Goal: Obtain resource: Obtain resource

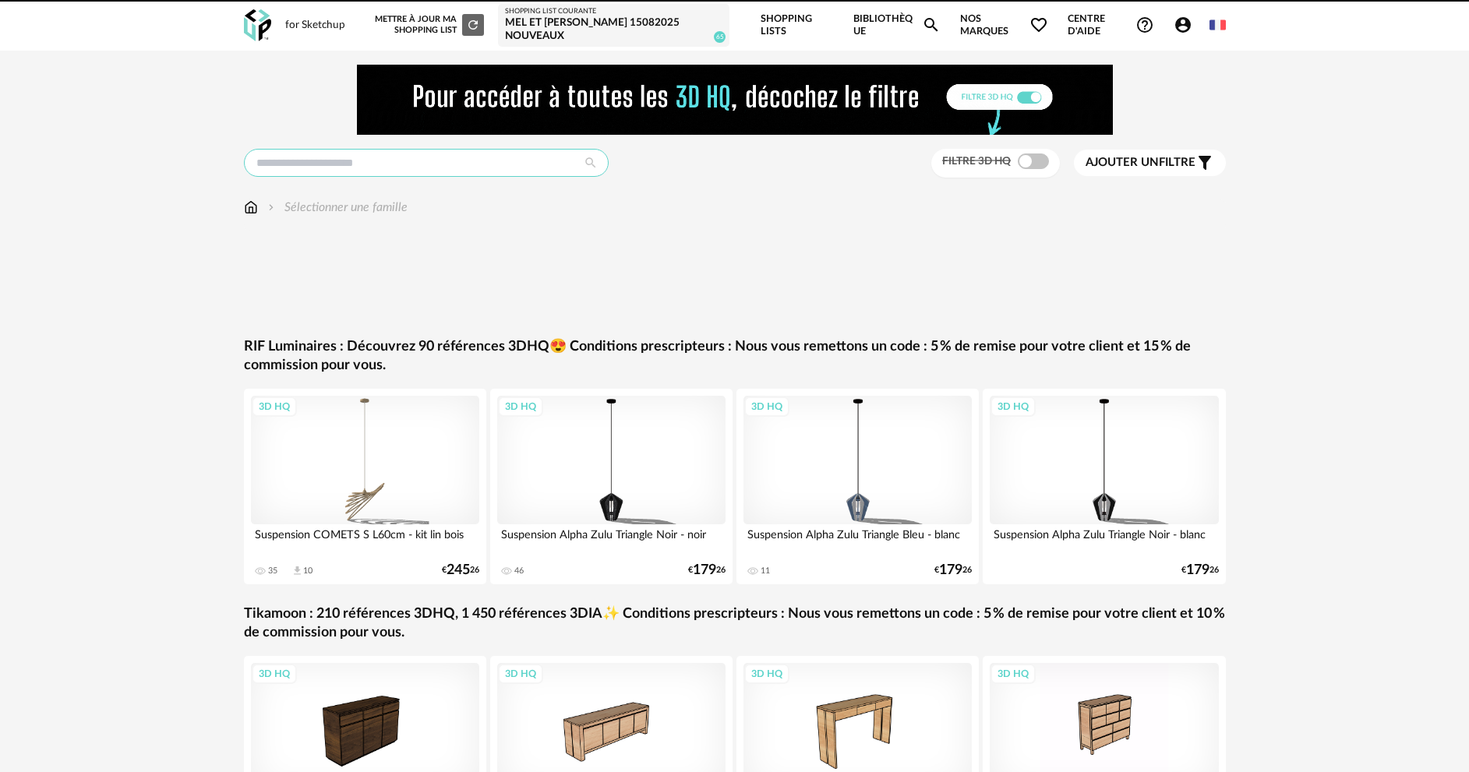
click at [453, 160] on input "text" at bounding box center [426, 163] width 365 height 28
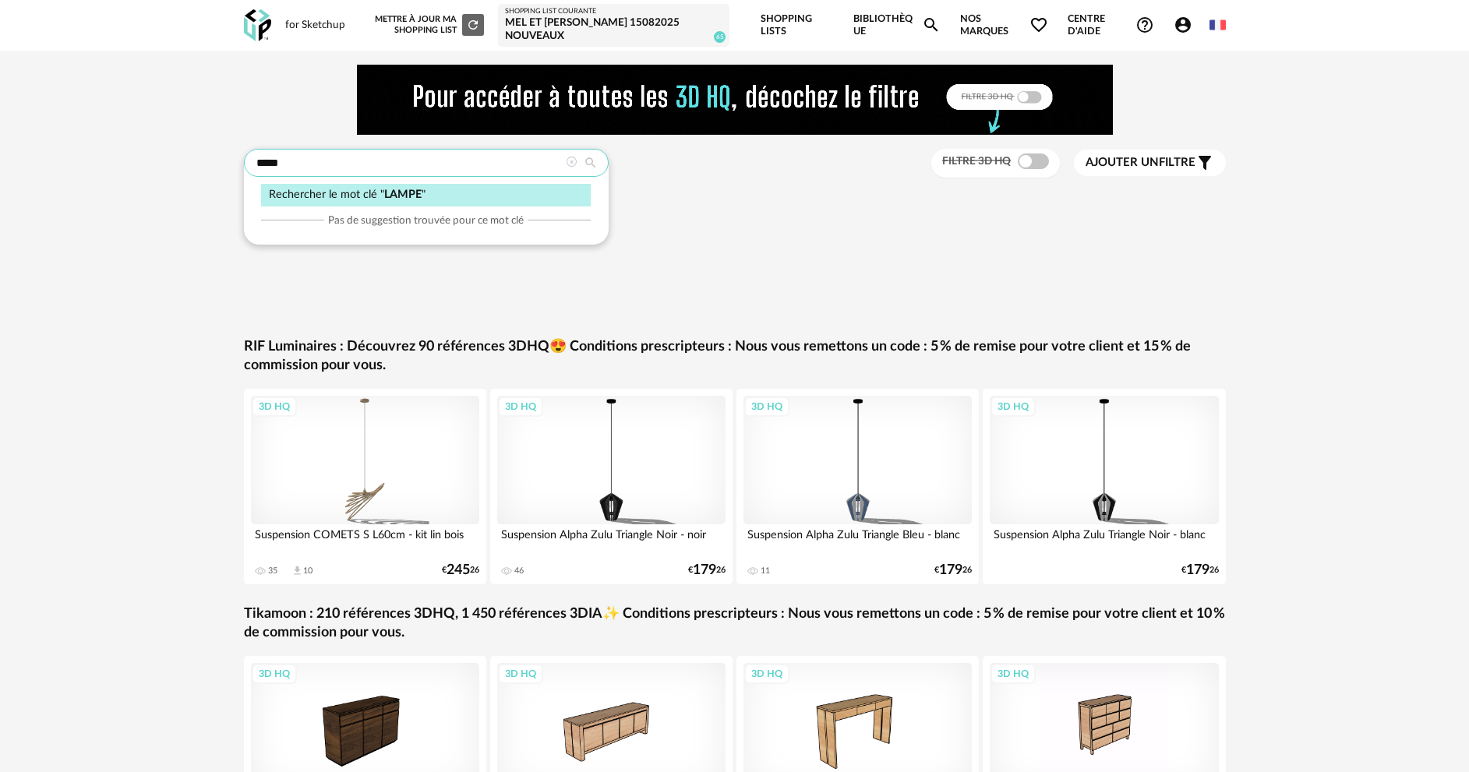
type input "*****"
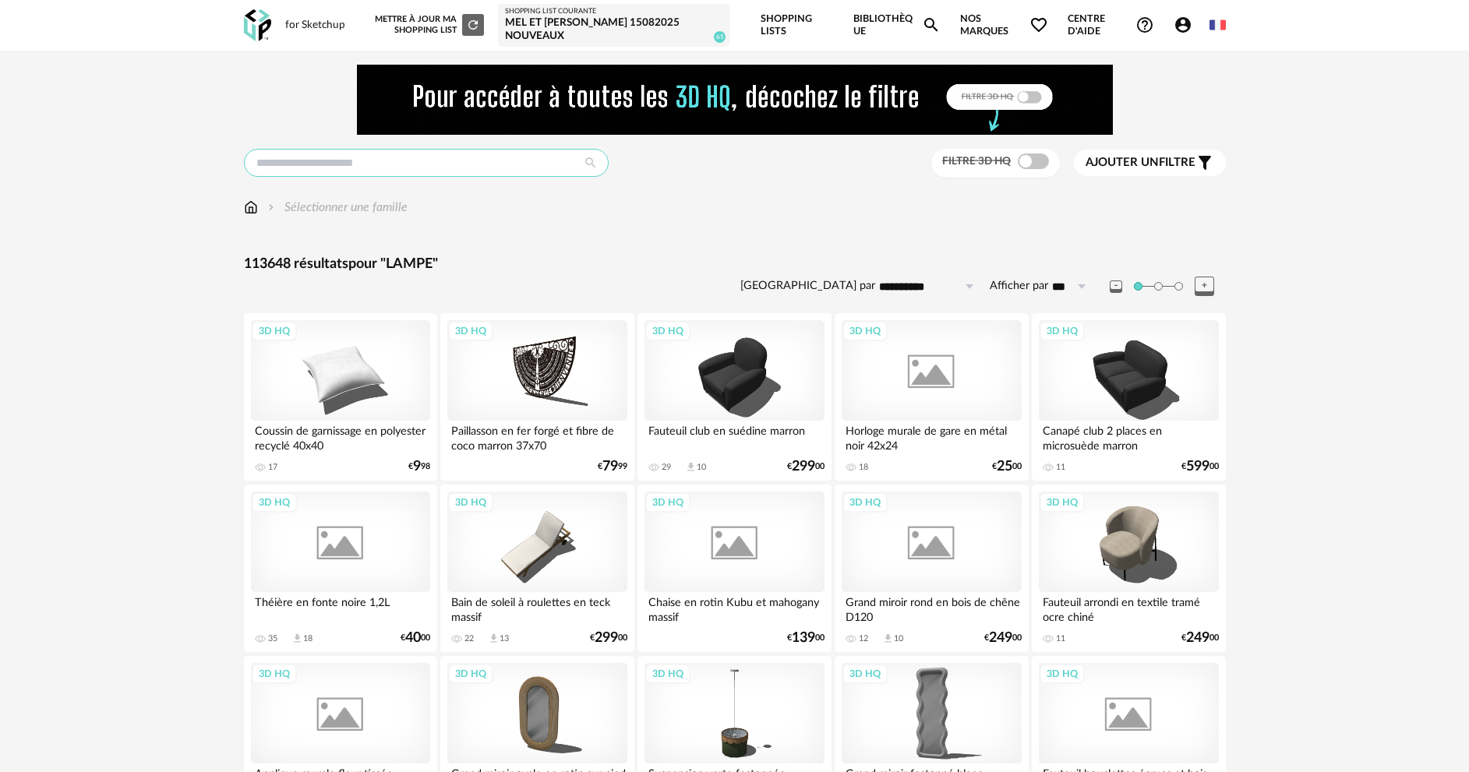
type input "*****"
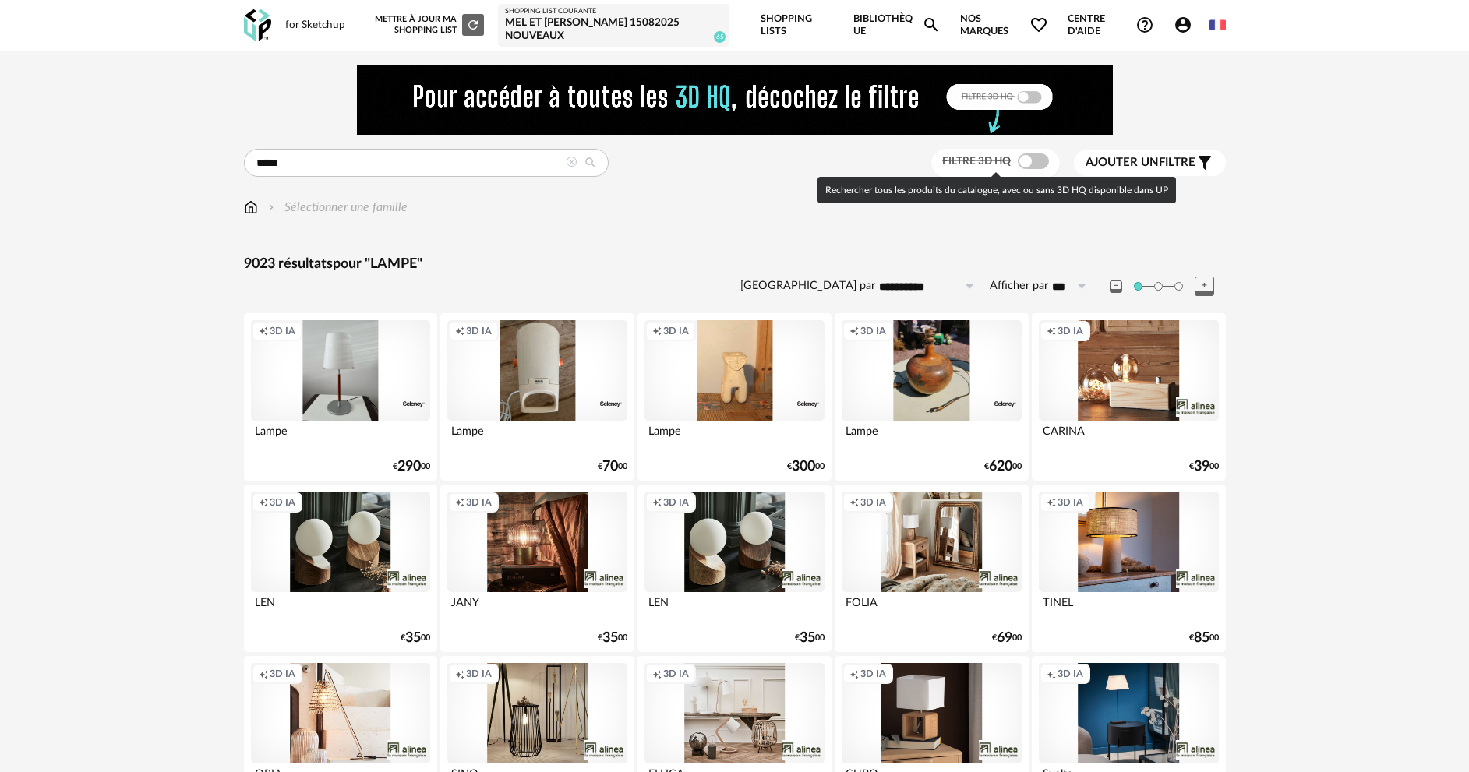
click at [1036, 158] on span at bounding box center [1033, 162] width 31 height 16
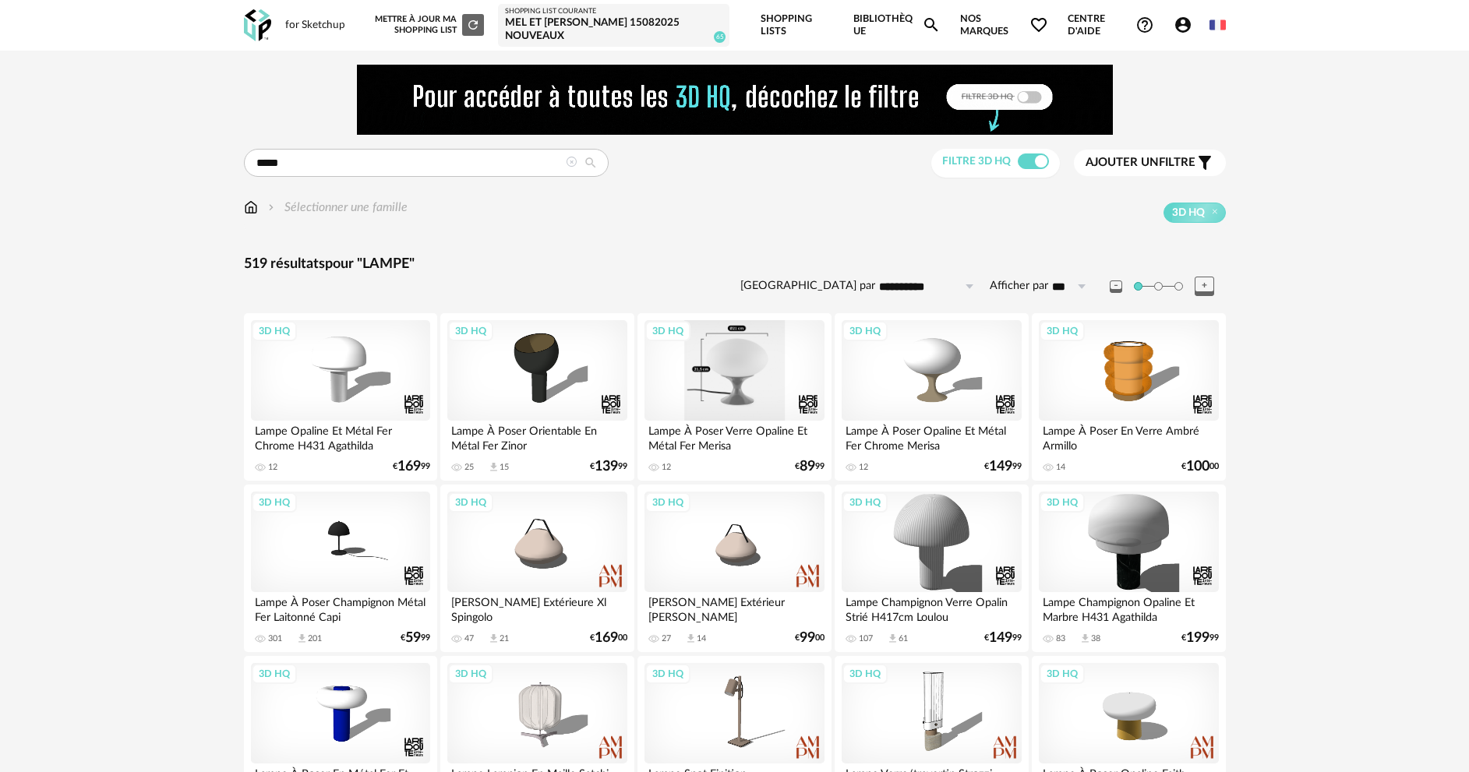
click at [741, 376] on div "3D HQ" at bounding box center [734, 370] width 179 height 101
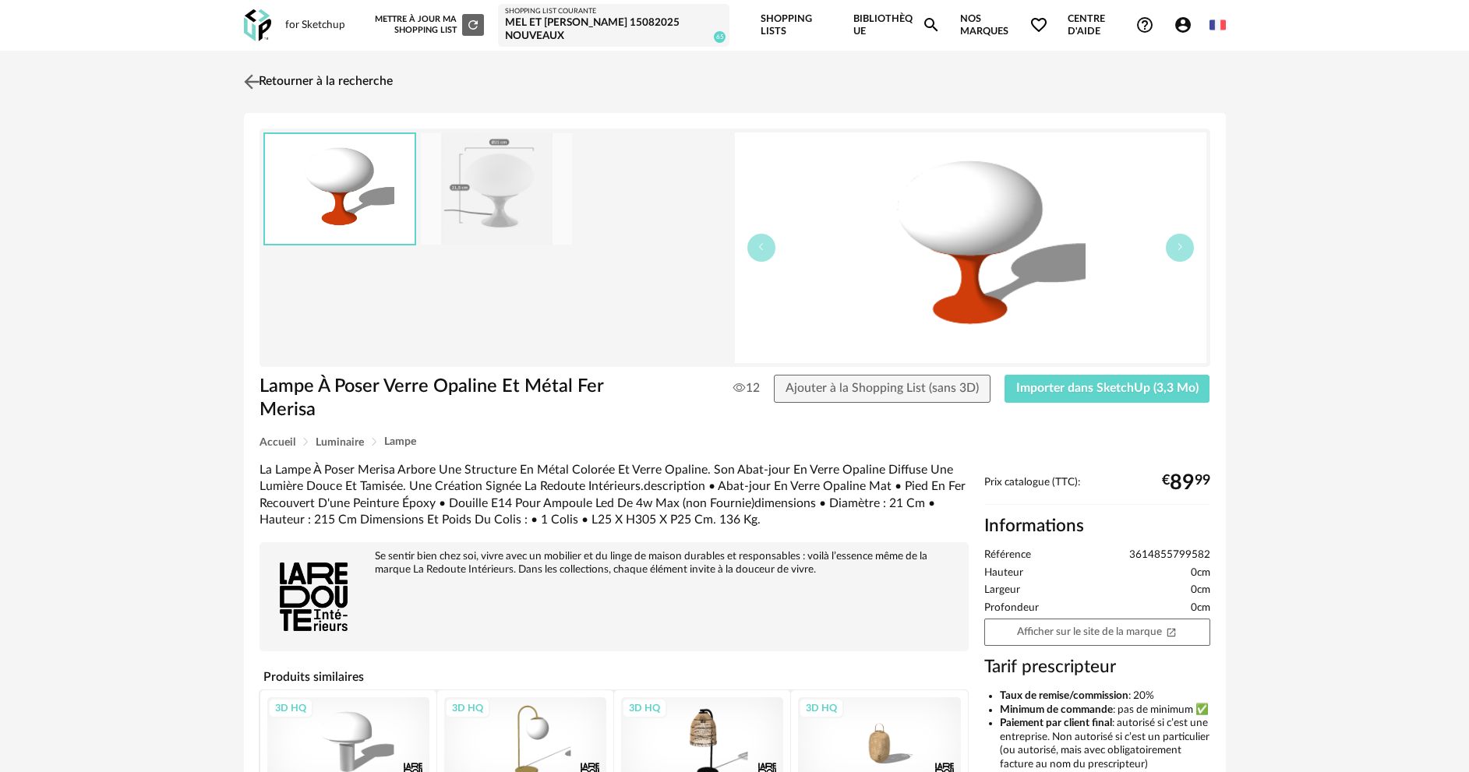
click at [376, 80] on link "Retourner à la recherche" at bounding box center [316, 82] width 153 height 34
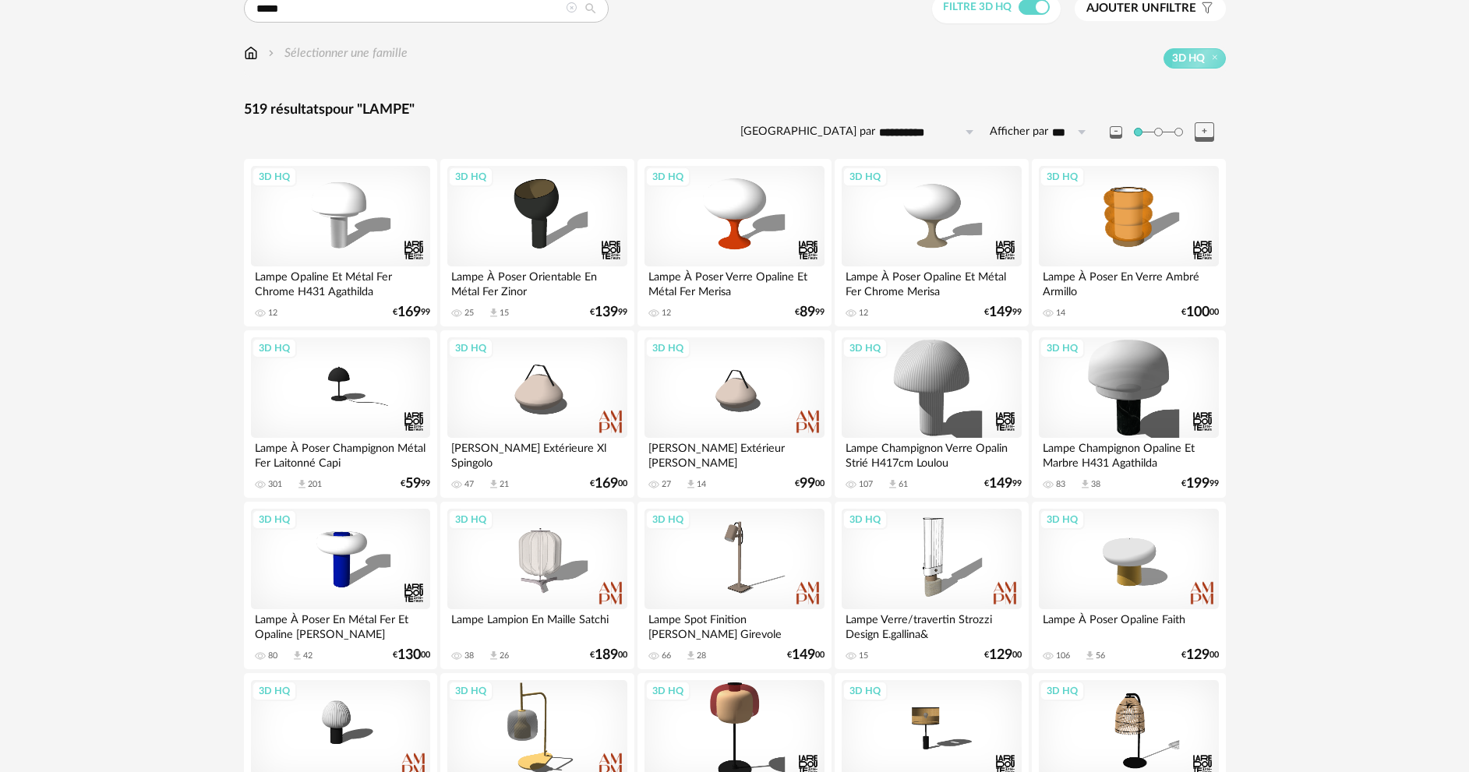
scroll to position [156, 0]
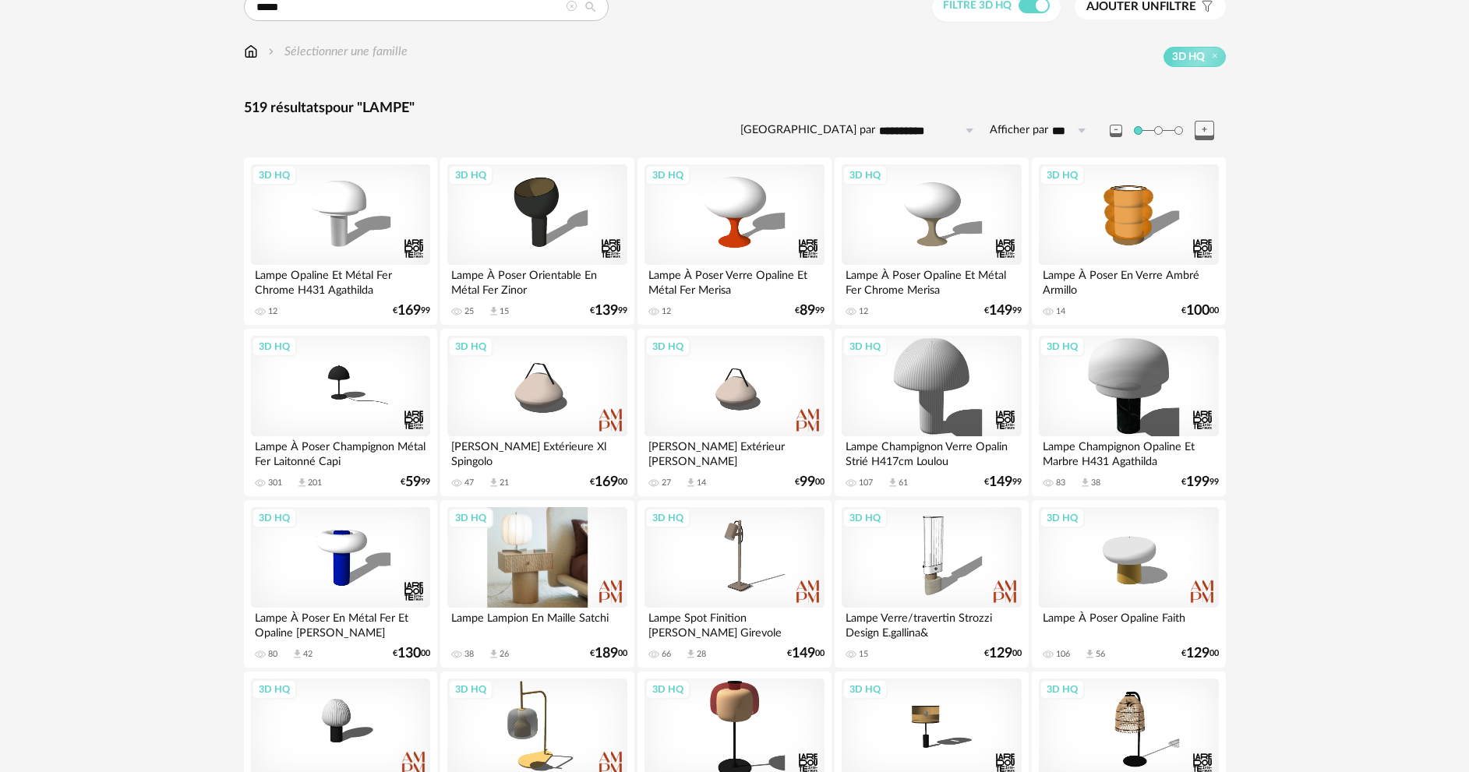
click at [562, 570] on div "3D HQ" at bounding box center [536, 557] width 179 height 101
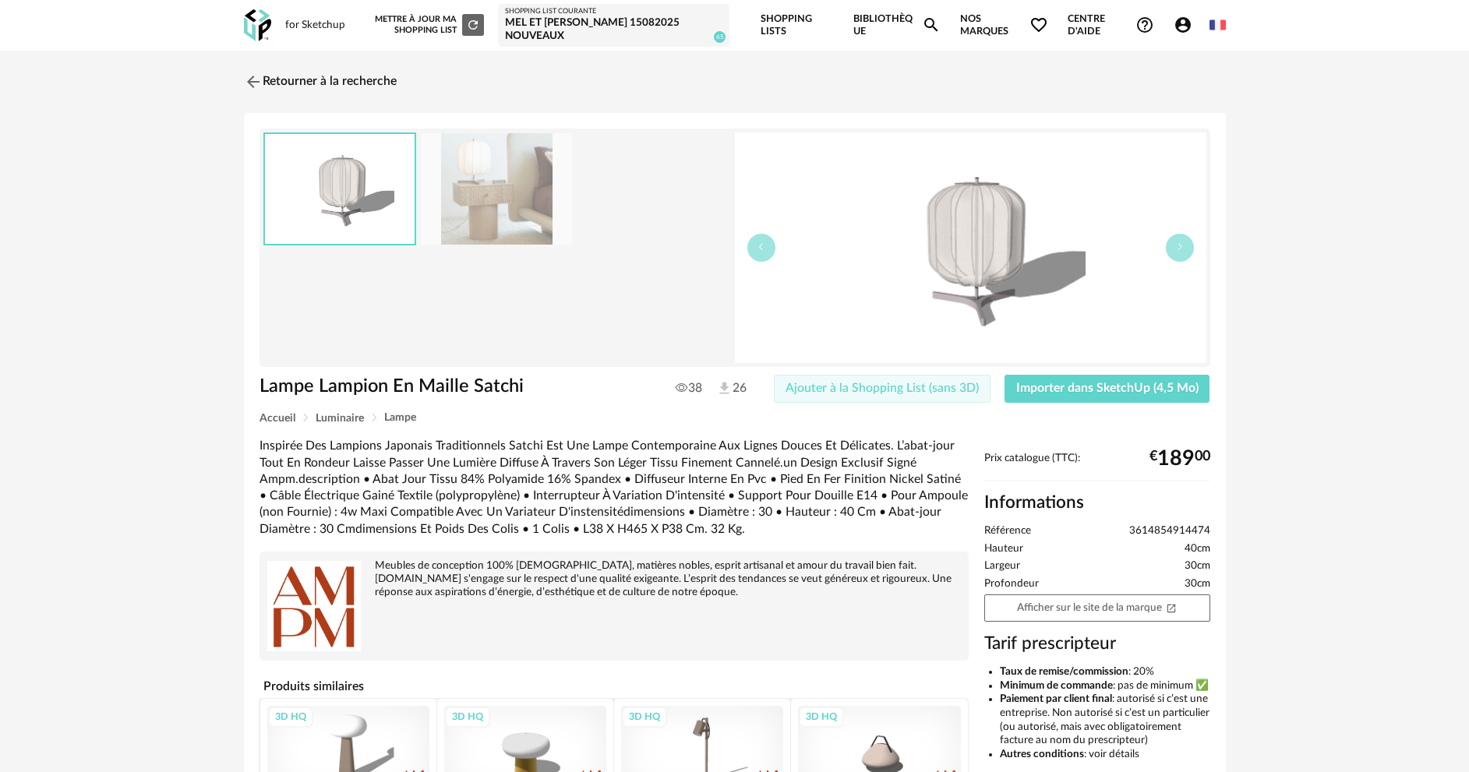
click at [916, 390] on span "Ajouter à la Shopping List (sans 3D)" at bounding box center [882, 388] width 193 height 12
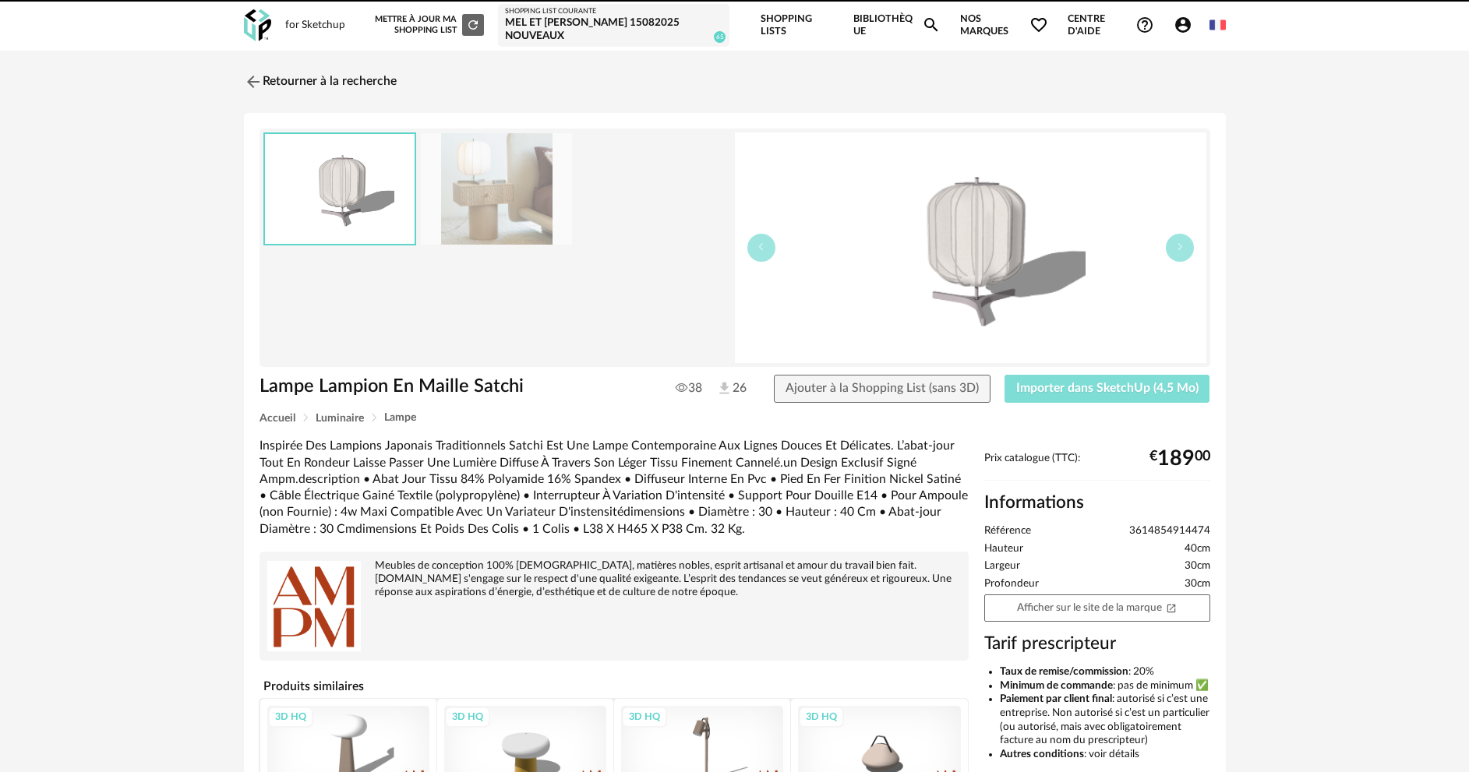
click at [1067, 393] on span "Importer dans SketchUp (4,5 Mo)" at bounding box center [1107, 388] width 182 height 12
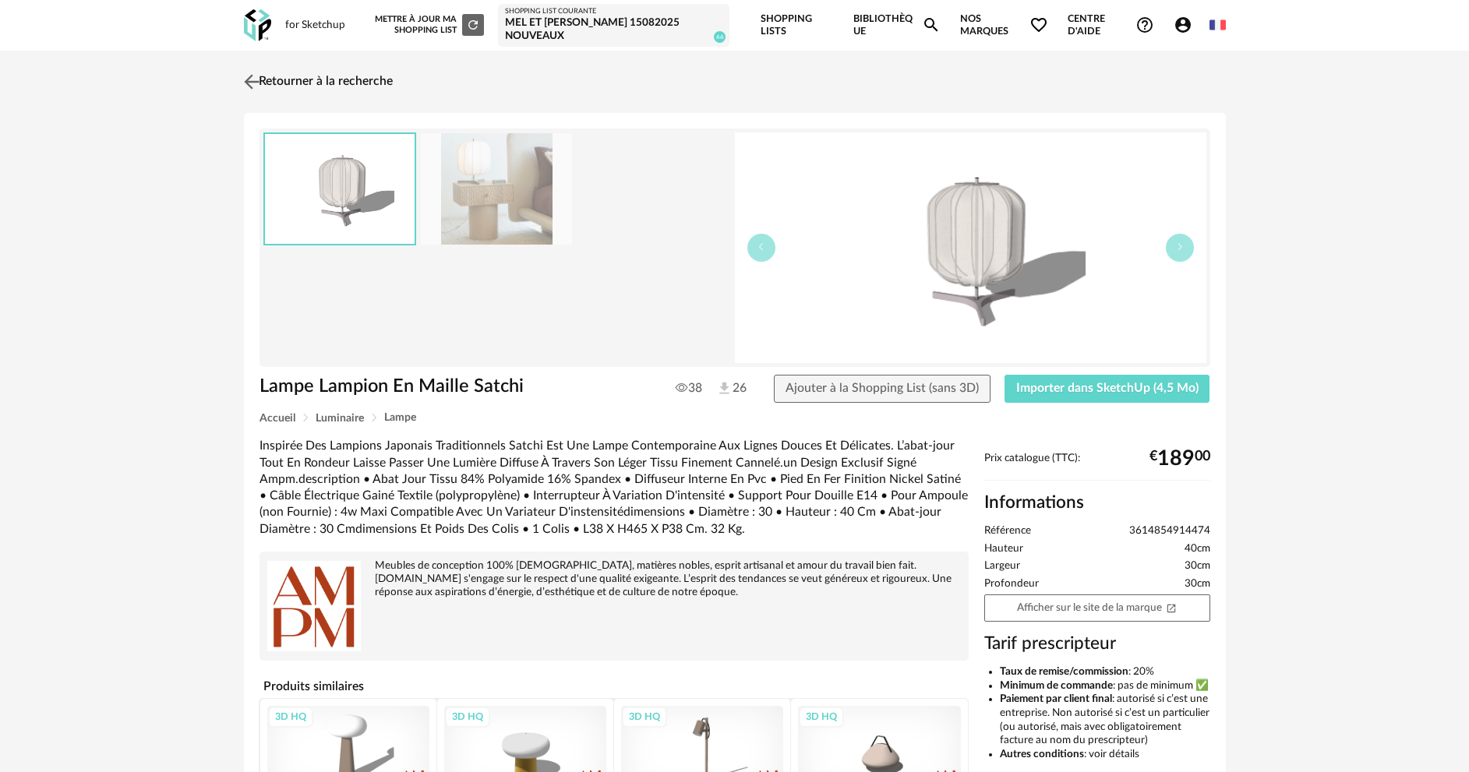
click at [295, 80] on link "Retourner à la recherche" at bounding box center [316, 82] width 153 height 34
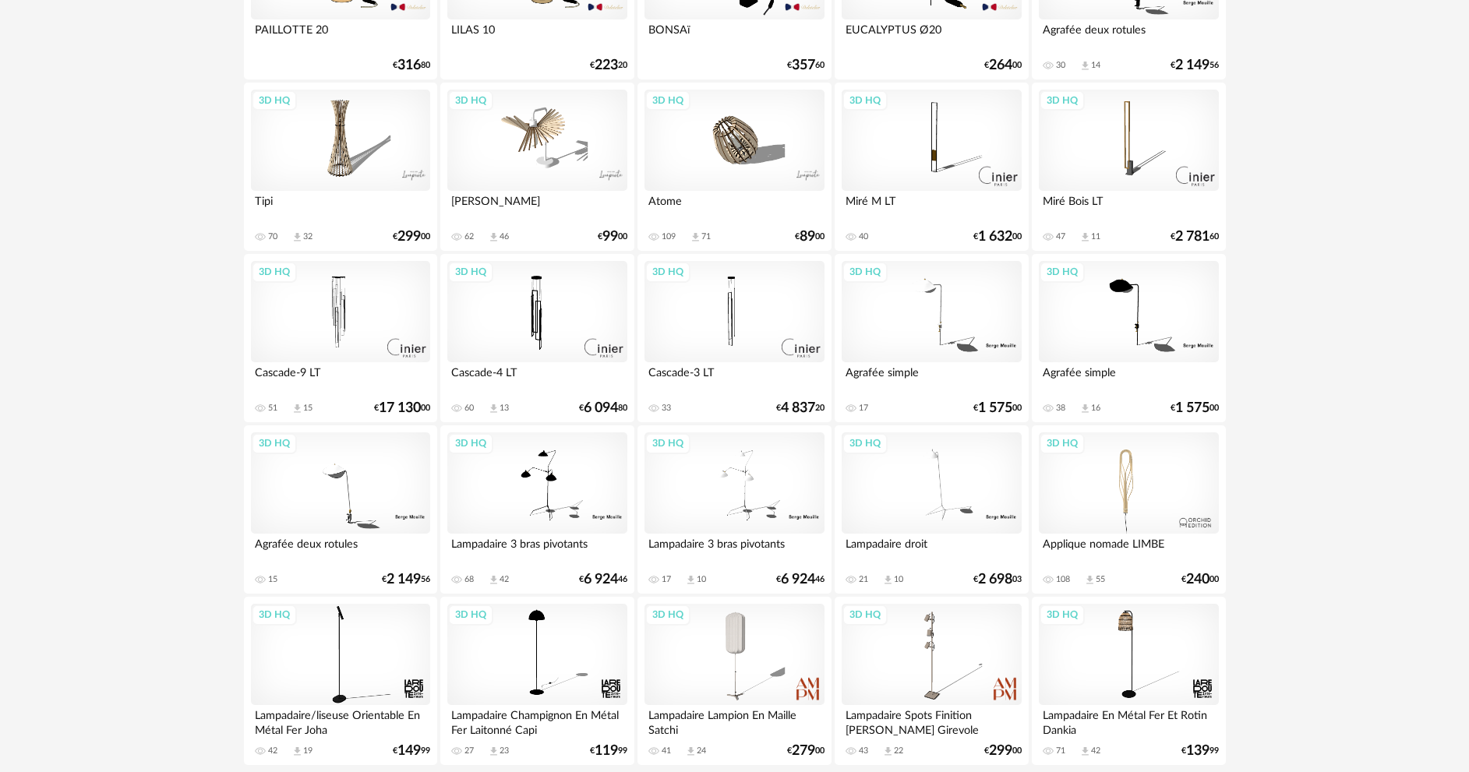
scroll to position [3074, 0]
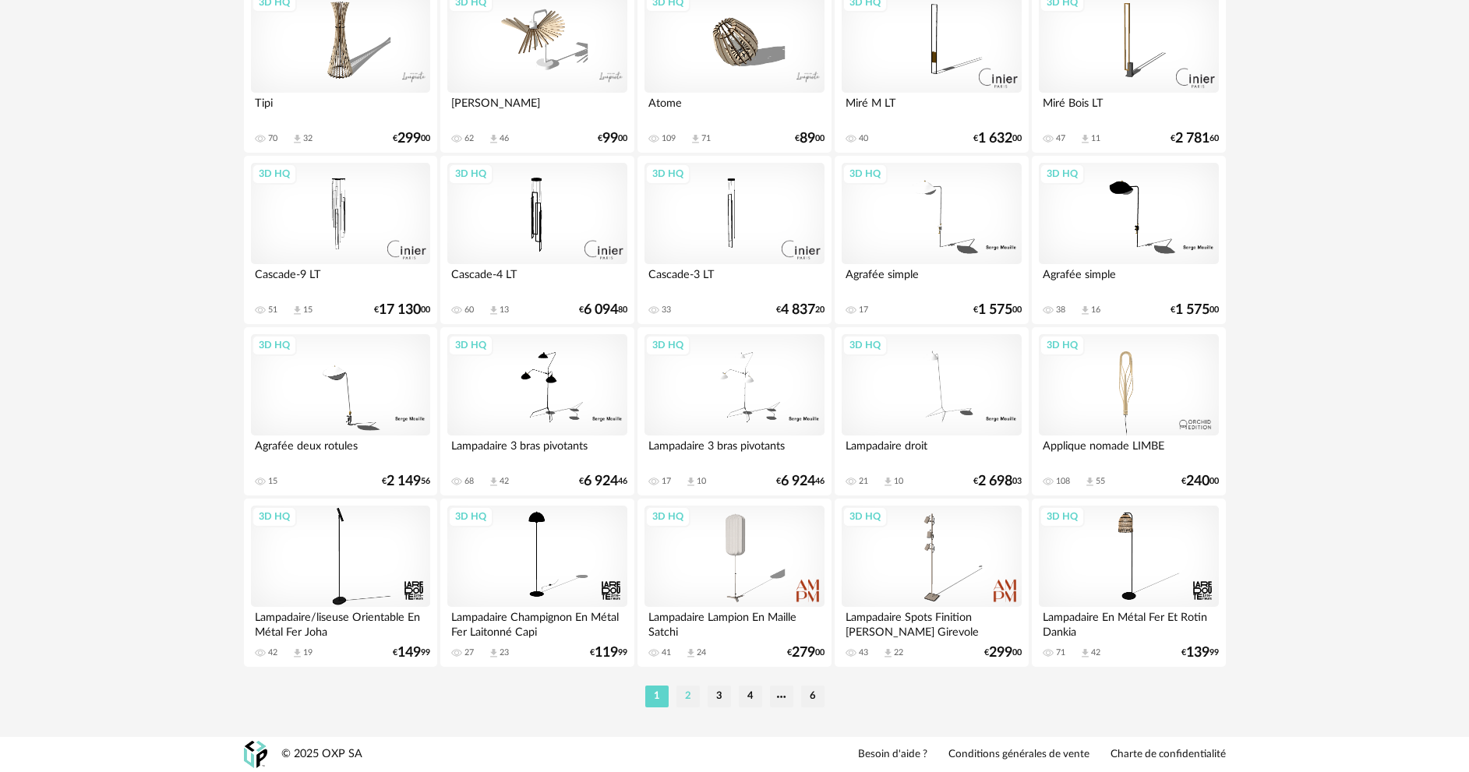
click at [680, 698] on li "2" at bounding box center [688, 697] width 23 height 22
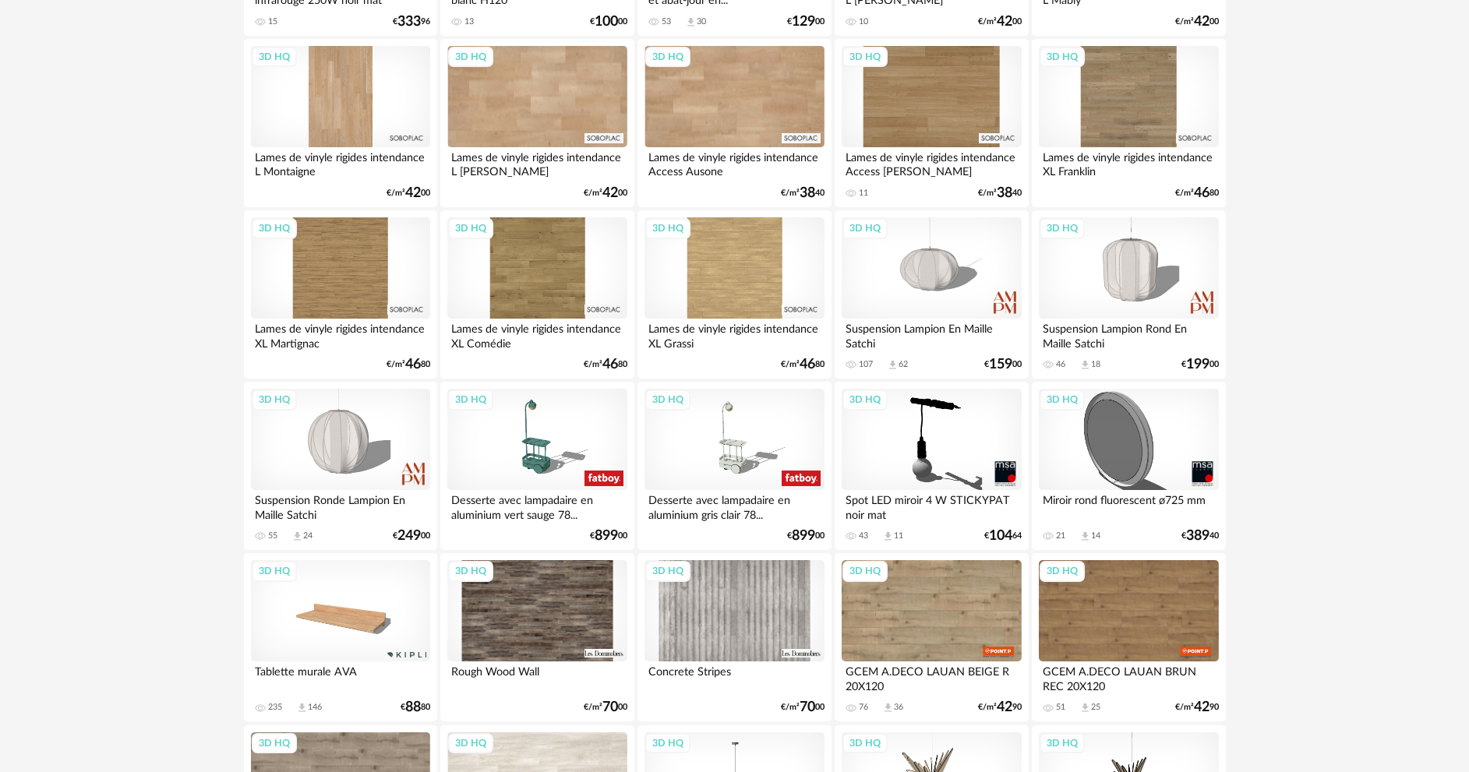
scroll to position [1281, 0]
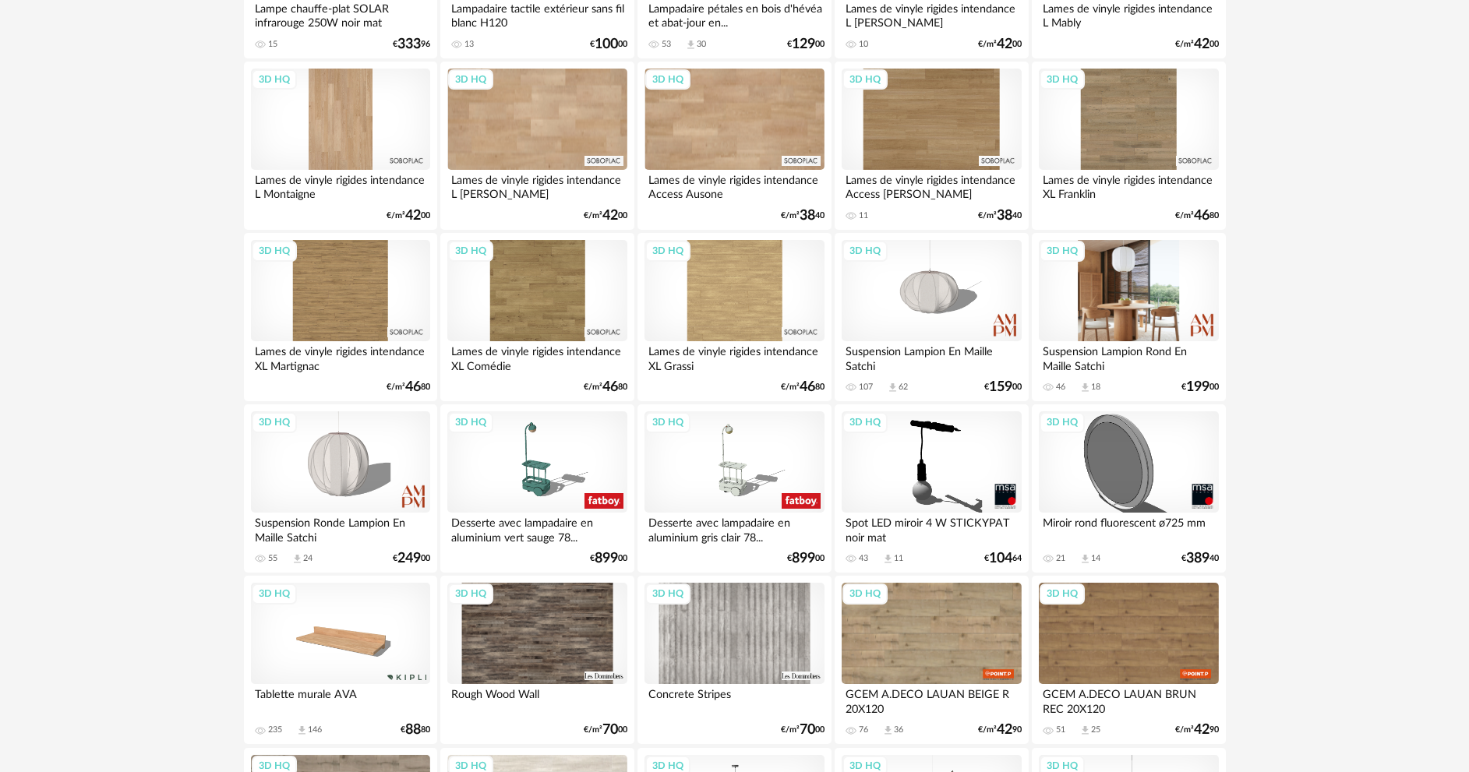
click at [1145, 313] on div "3D HQ" at bounding box center [1128, 290] width 179 height 101
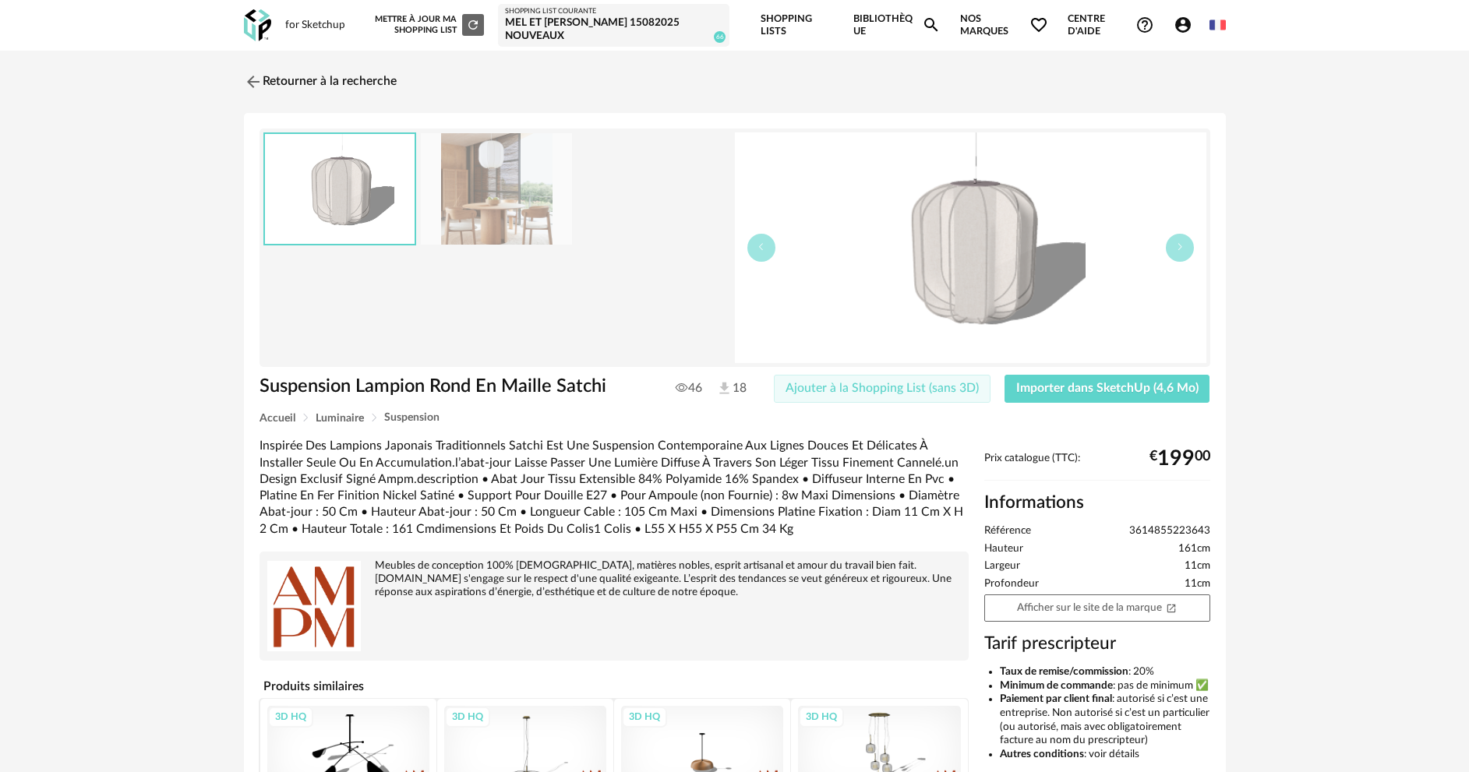
click at [901, 394] on span "Ajouter à la Shopping List (sans 3D)" at bounding box center [882, 388] width 193 height 12
click at [1027, 394] on span "Importer dans SketchUp (4,6 Mo)" at bounding box center [1107, 388] width 182 height 12
click at [374, 80] on link "Retourner à la recherche" at bounding box center [316, 82] width 153 height 34
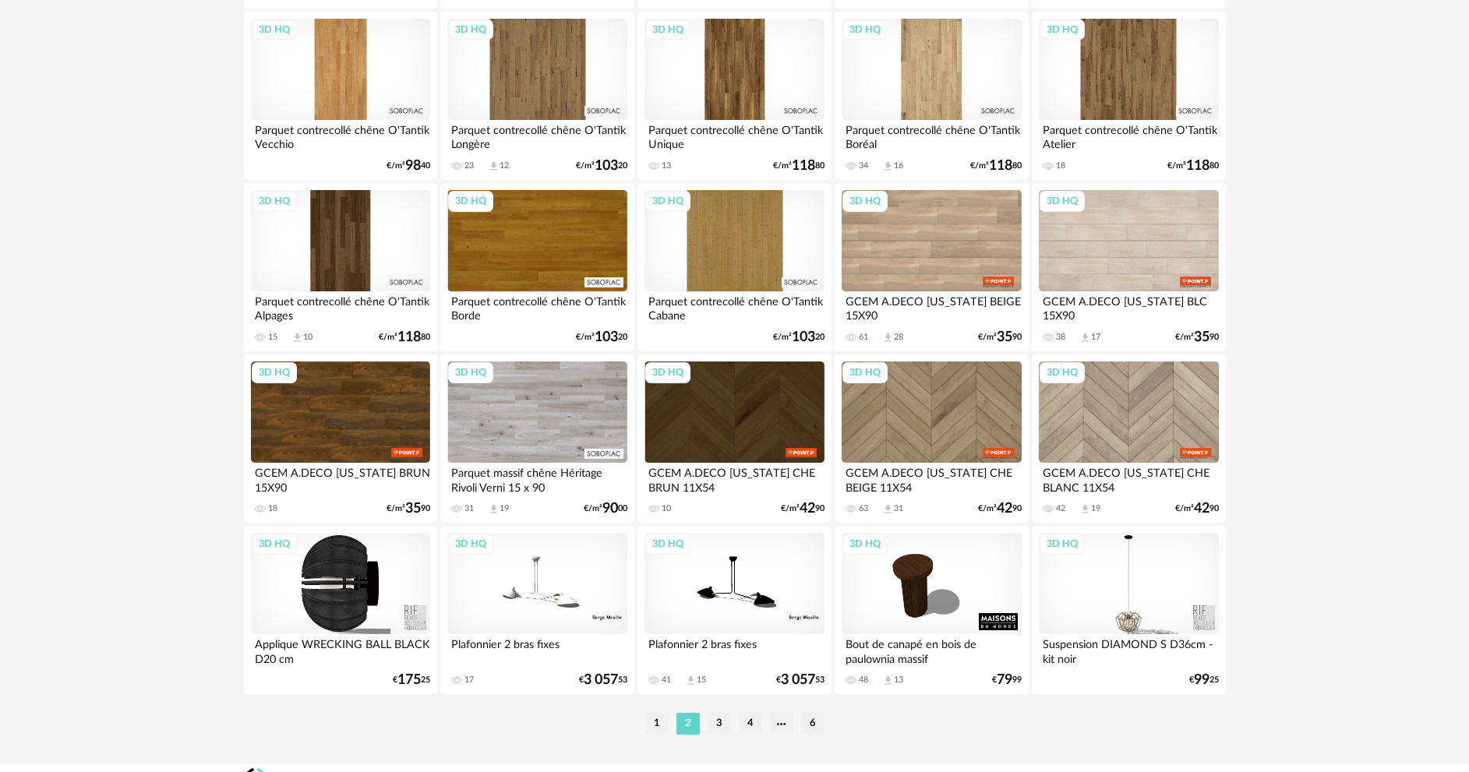
scroll to position [3074, 0]
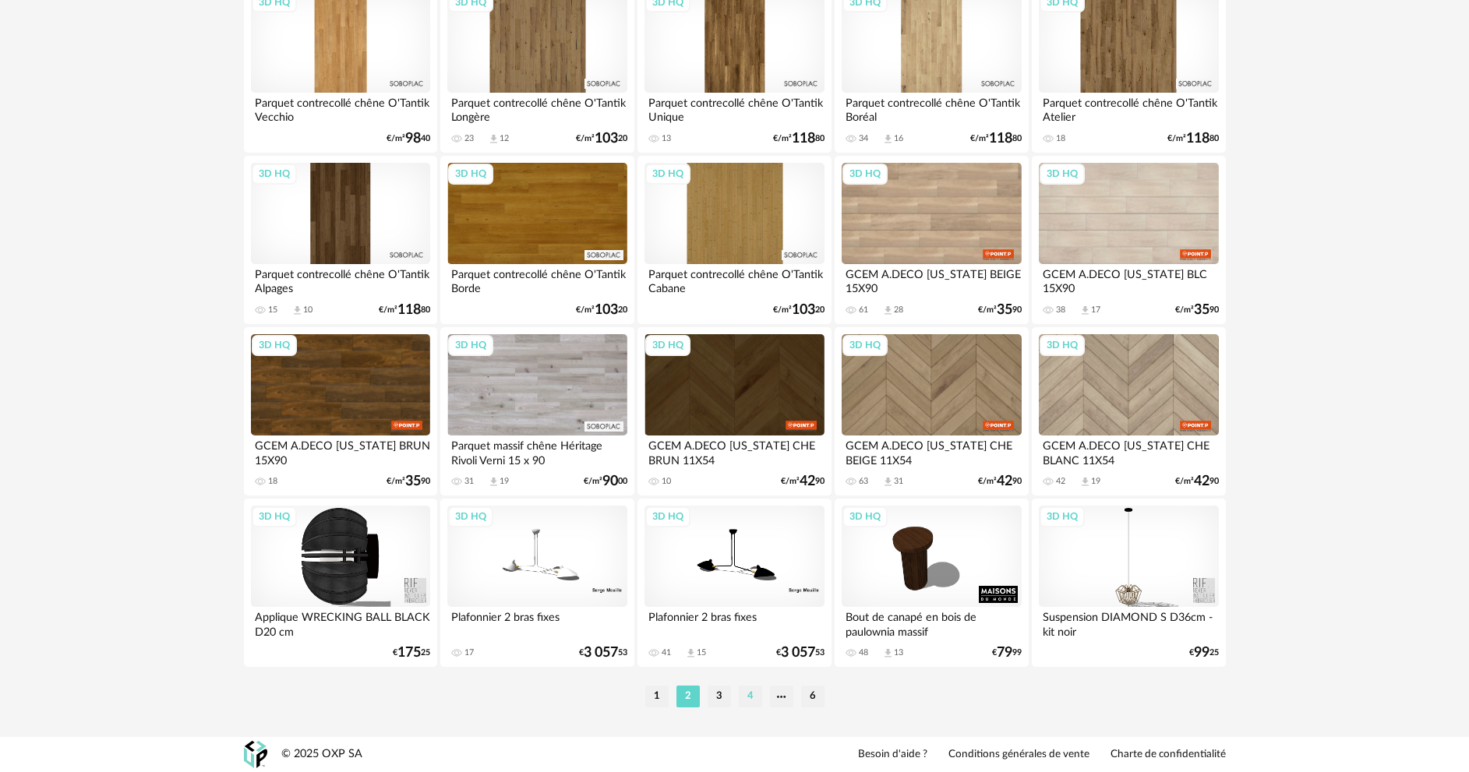
click at [749, 694] on li "4" at bounding box center [750, 697] width 23 height 22
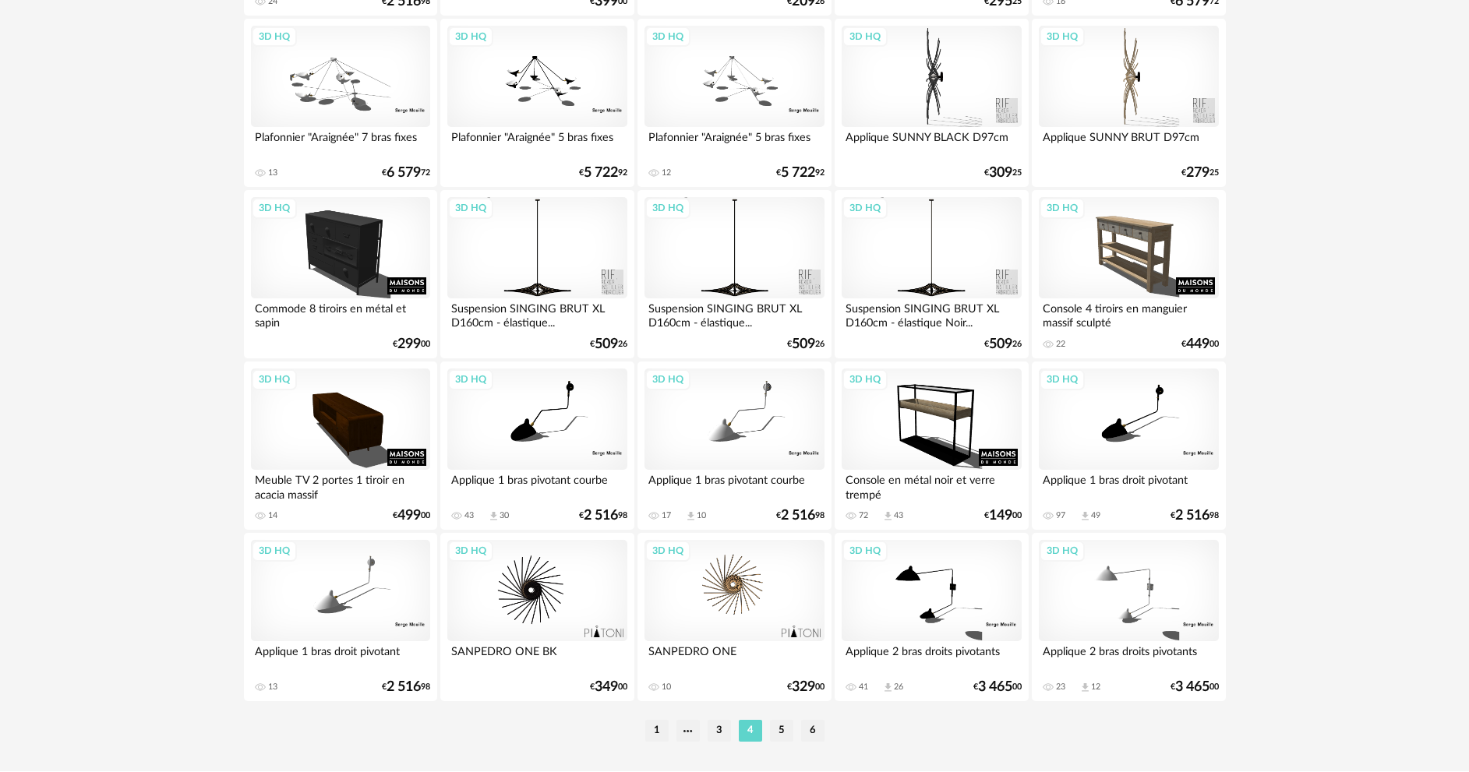
scroll to position [3040, 0]
click at [652, 731] on li "1" at bounding box center [656, 730] width 23 height 22
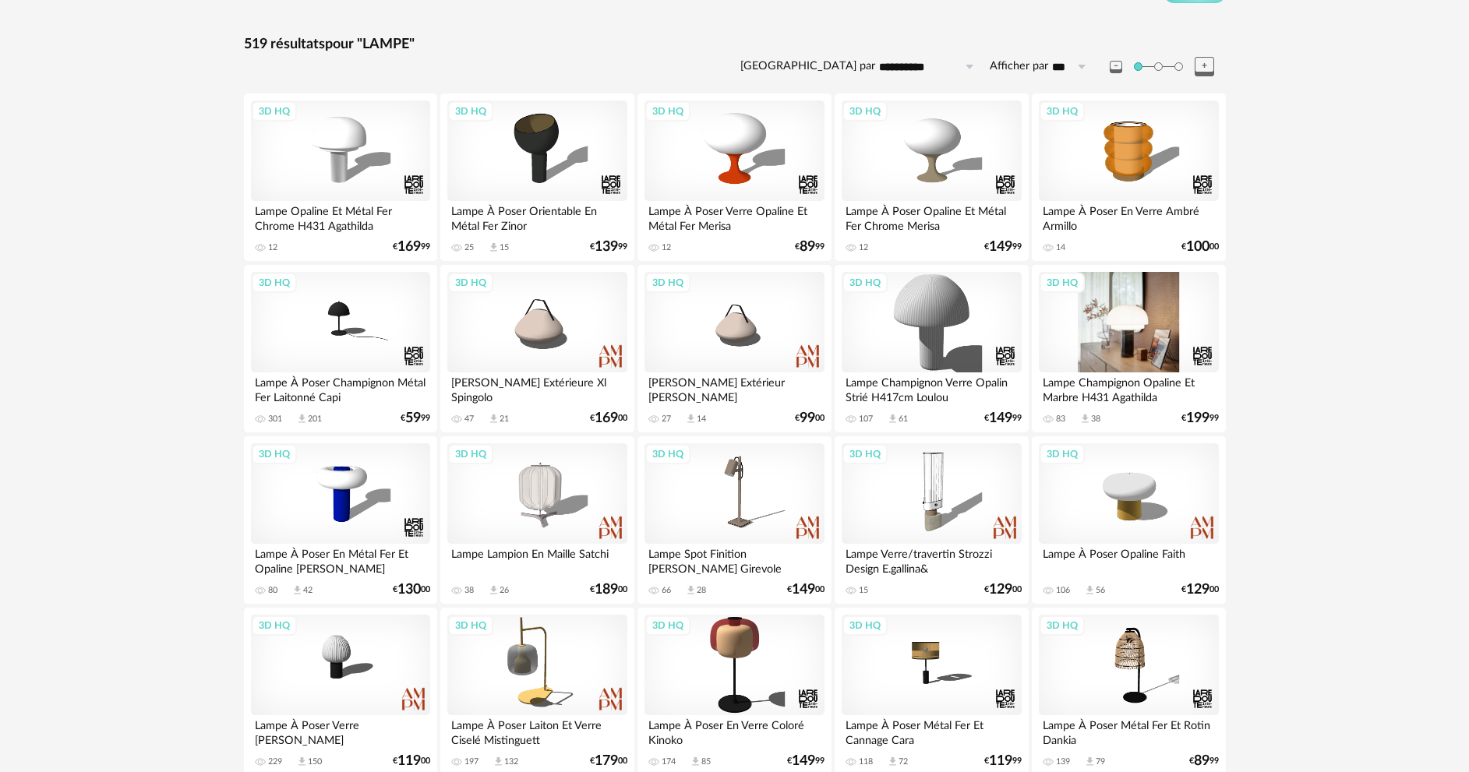
scroll to position [234, 0]
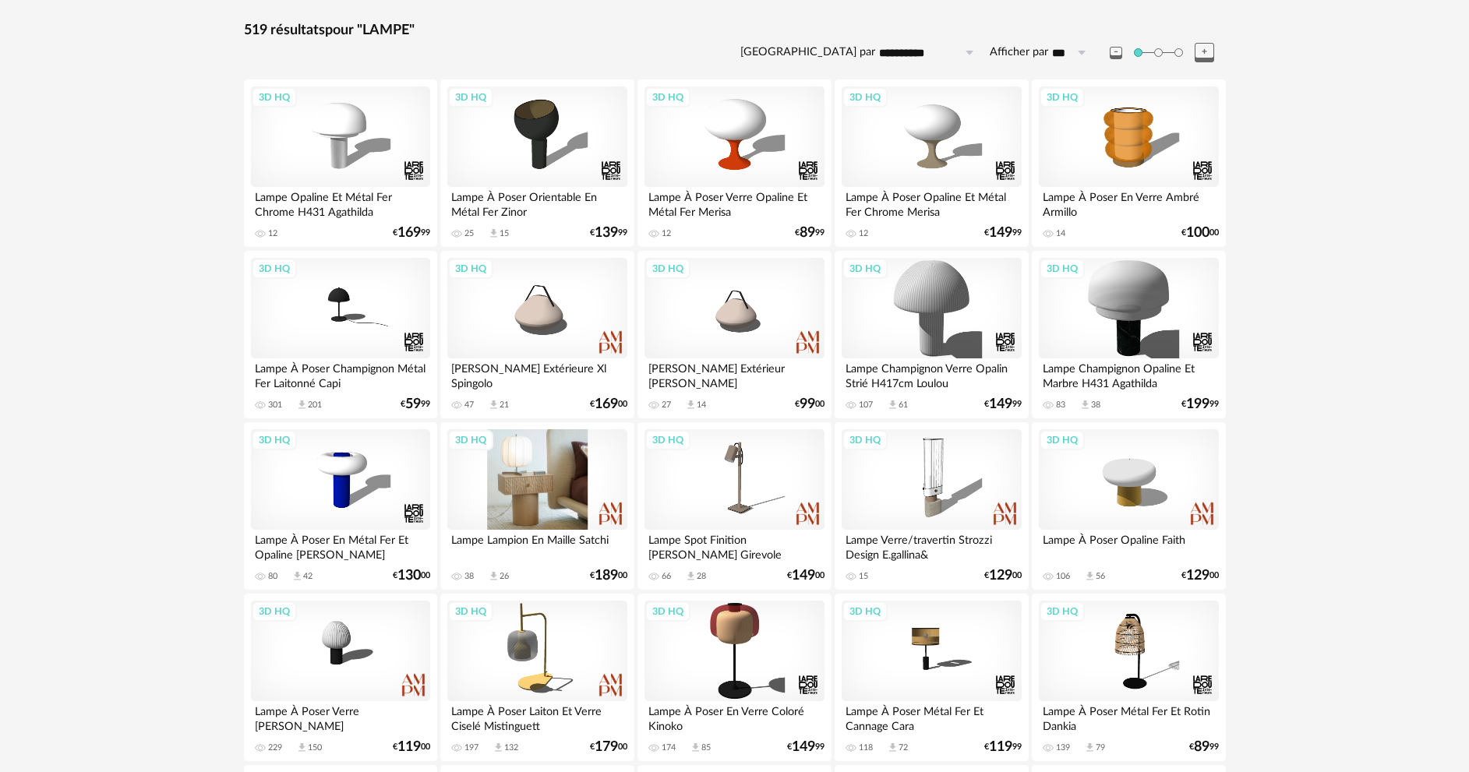
drag, startPoint x: 534, startPoint y: 506, endPoint x: 546, endPoint y: 468, distance: 40.2
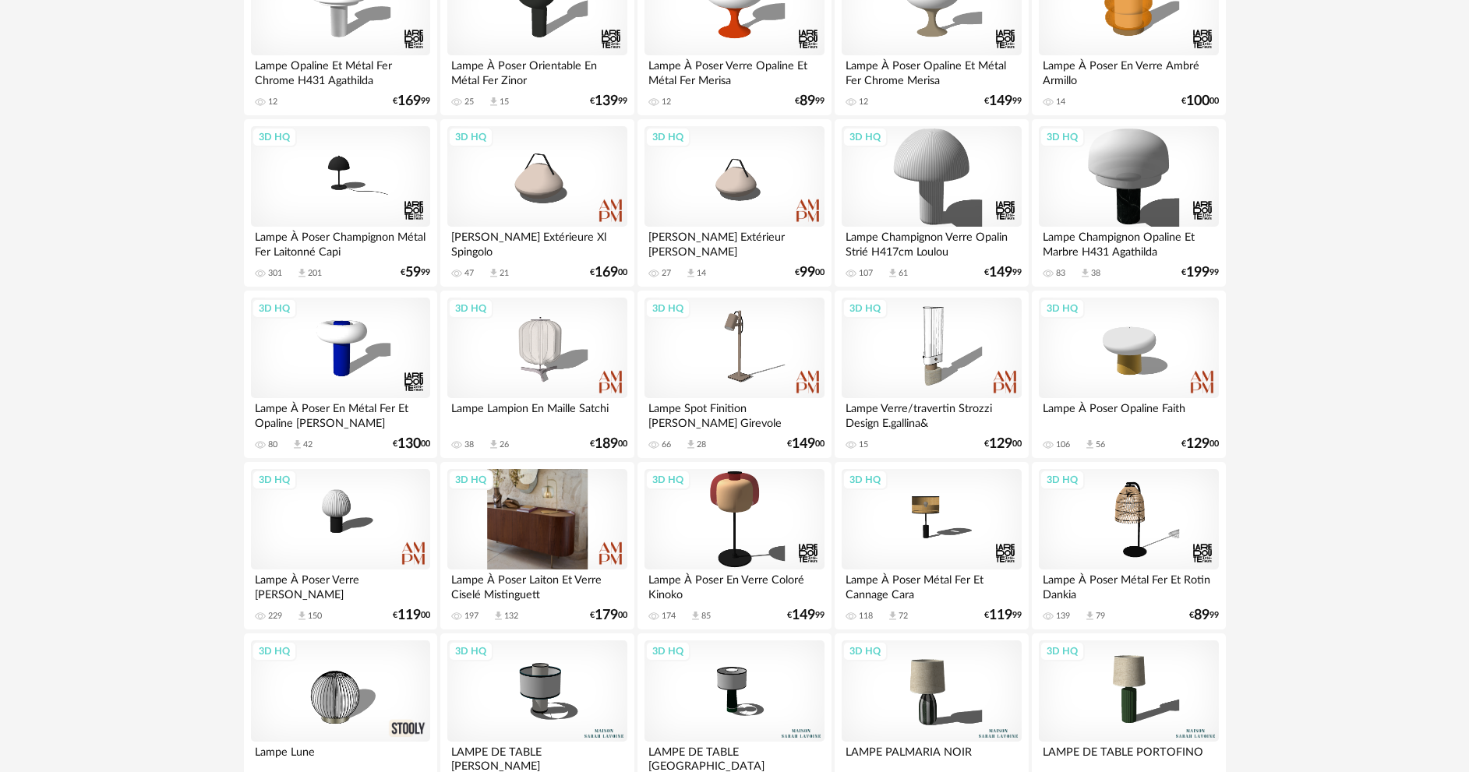
scroll to position [390, 0]
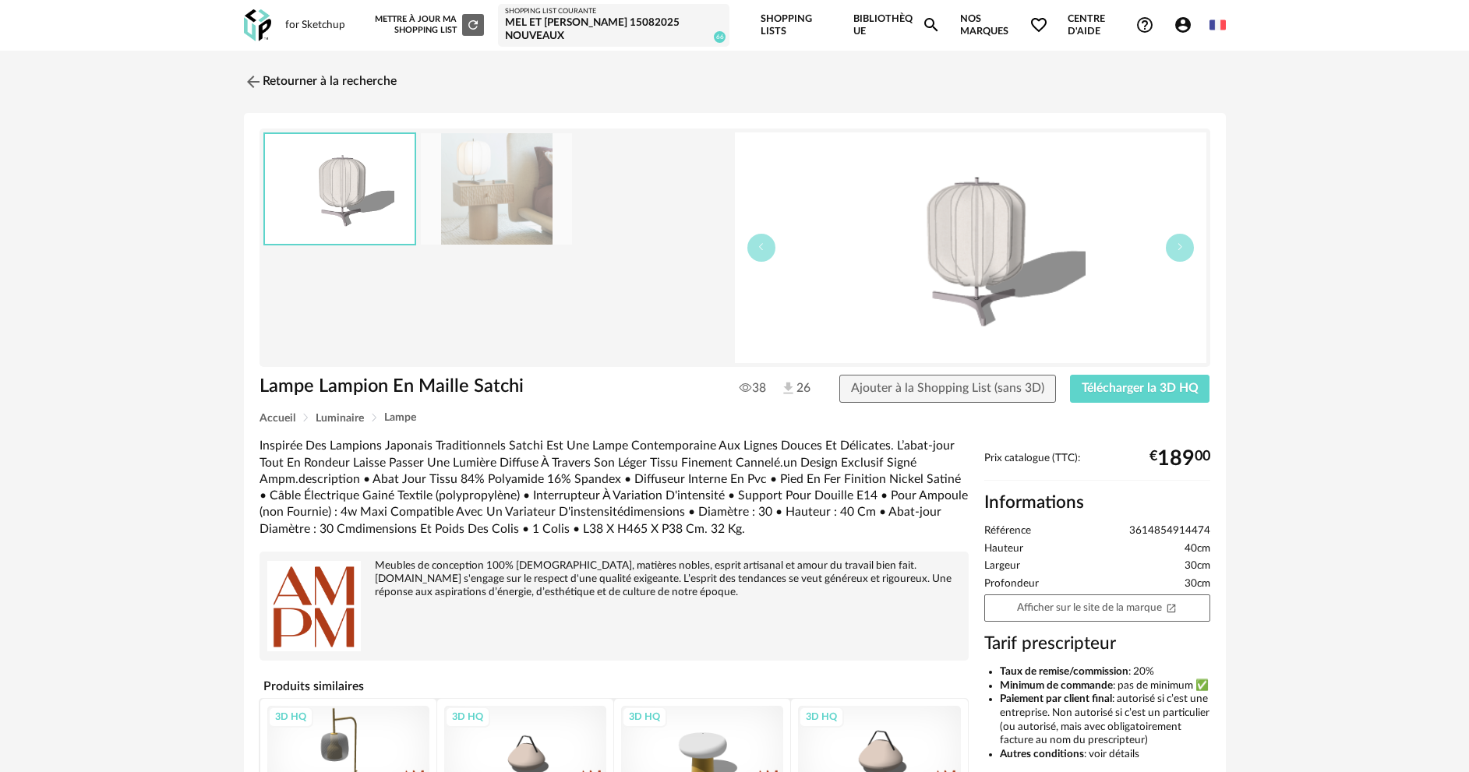
click at [355, 82] on link "Retourner à la recherche" at bounding box center [320, 82] width 153 height 34
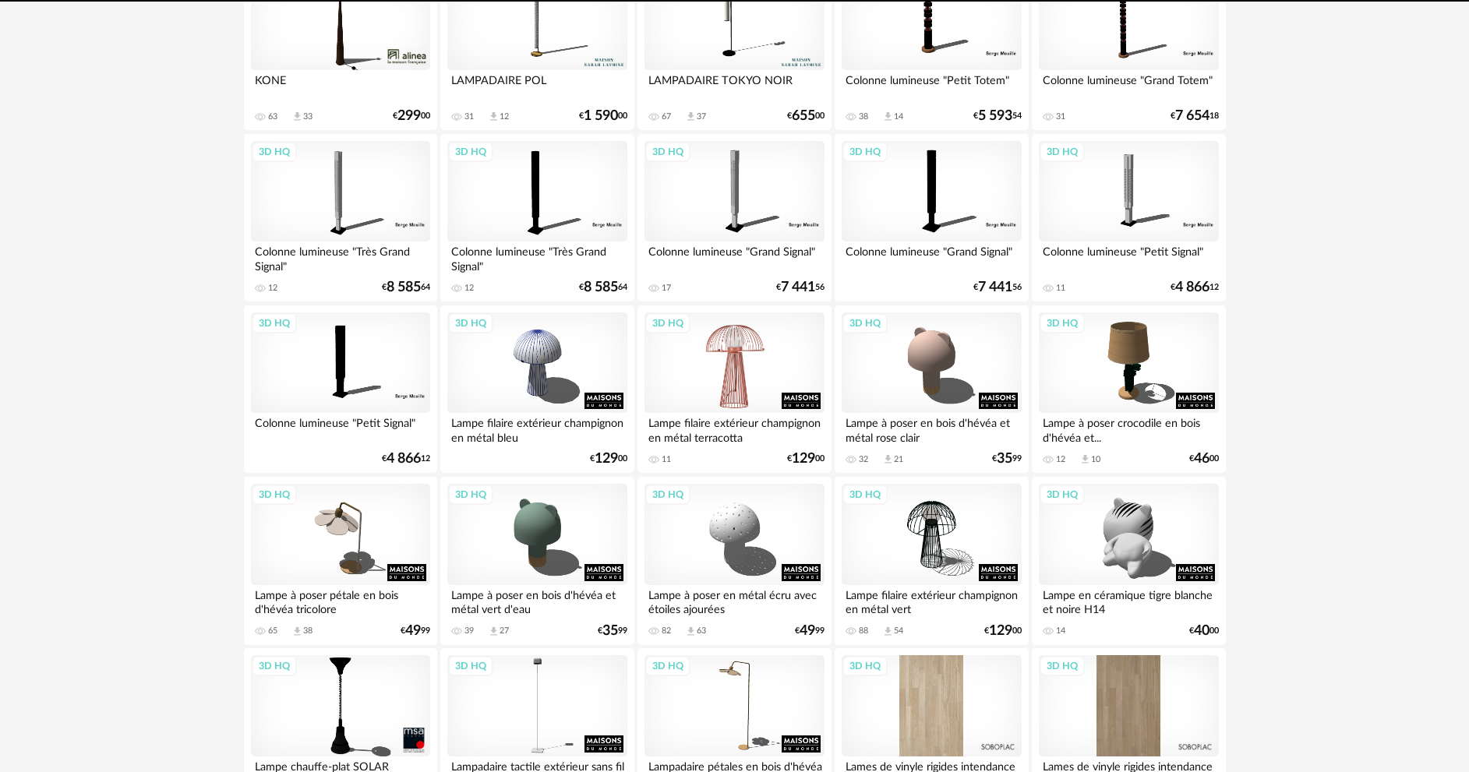
scroll to position [546, 0]
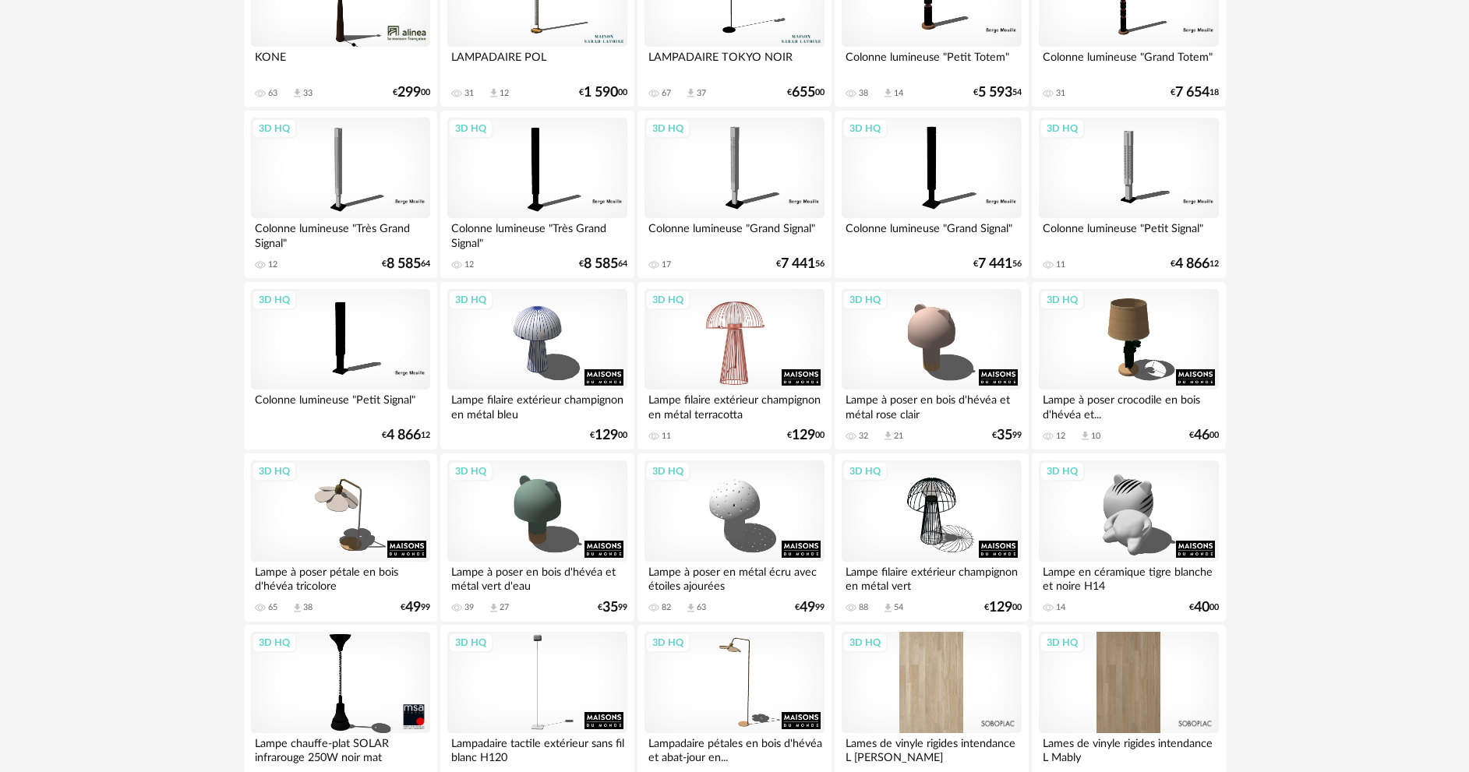
click at [748, 358] on div "3D HQ" at bounding box center [734, 339] width 179 height 101
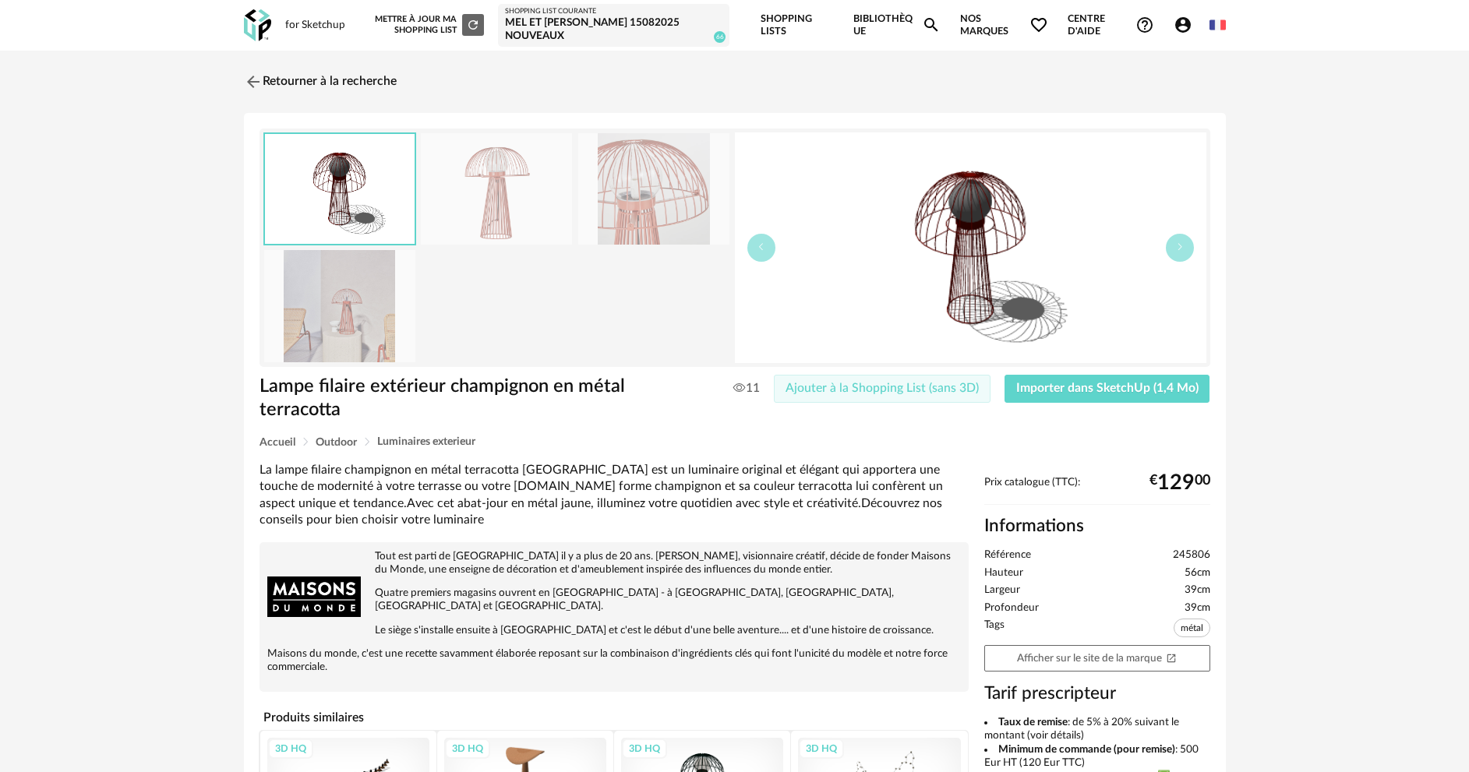
click at [917, 391] on span "Ajouter à la Shopping List (sans 3D)" at bounding box center [882, 388] width 193 height 12
click at [1075, 380] on button "Importer dans SketchUp (1,4 Mo)" at bounding box center [1108, 389] width 206 height 28
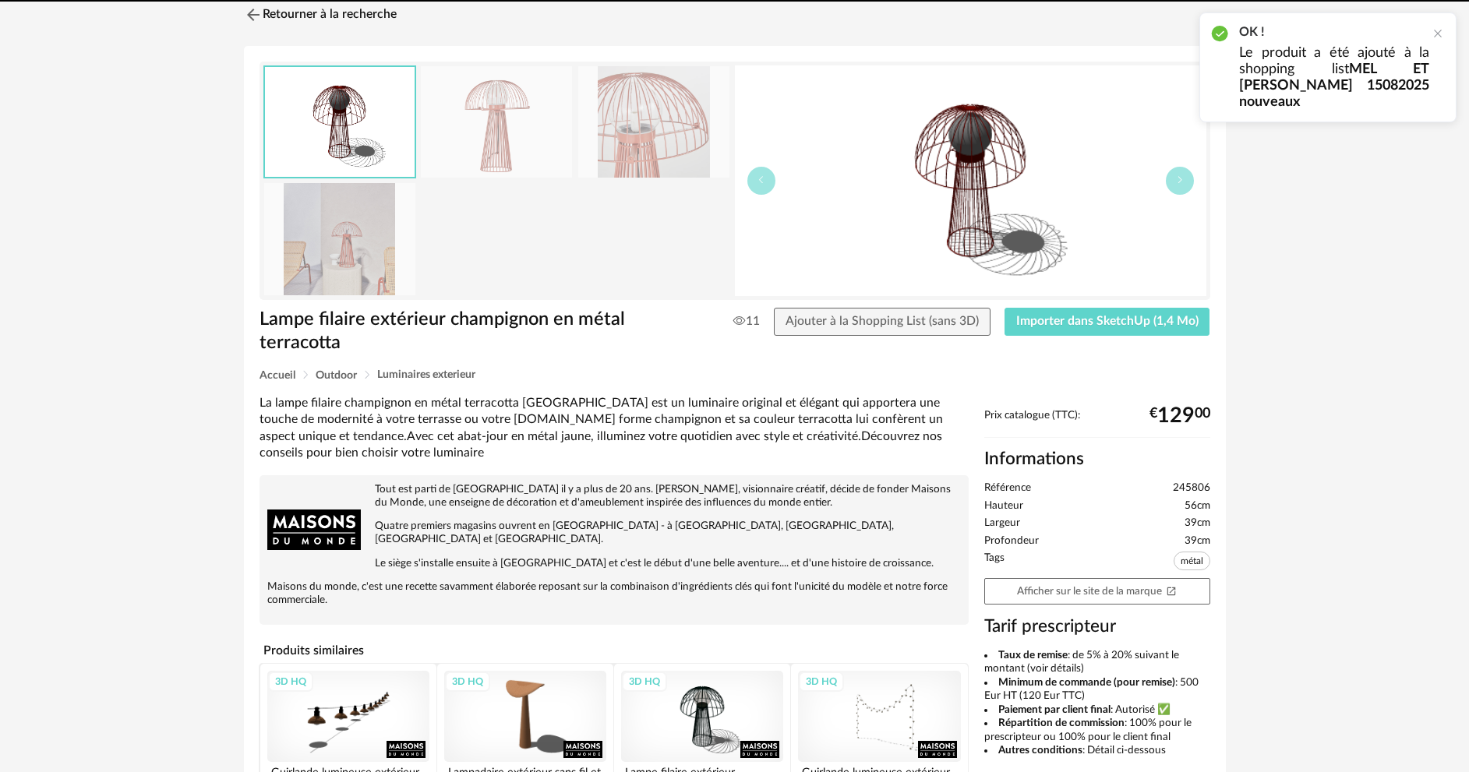
scroll to position [156, 0]
